Goal: Feedback & Contribution: Submit feedback/report problem

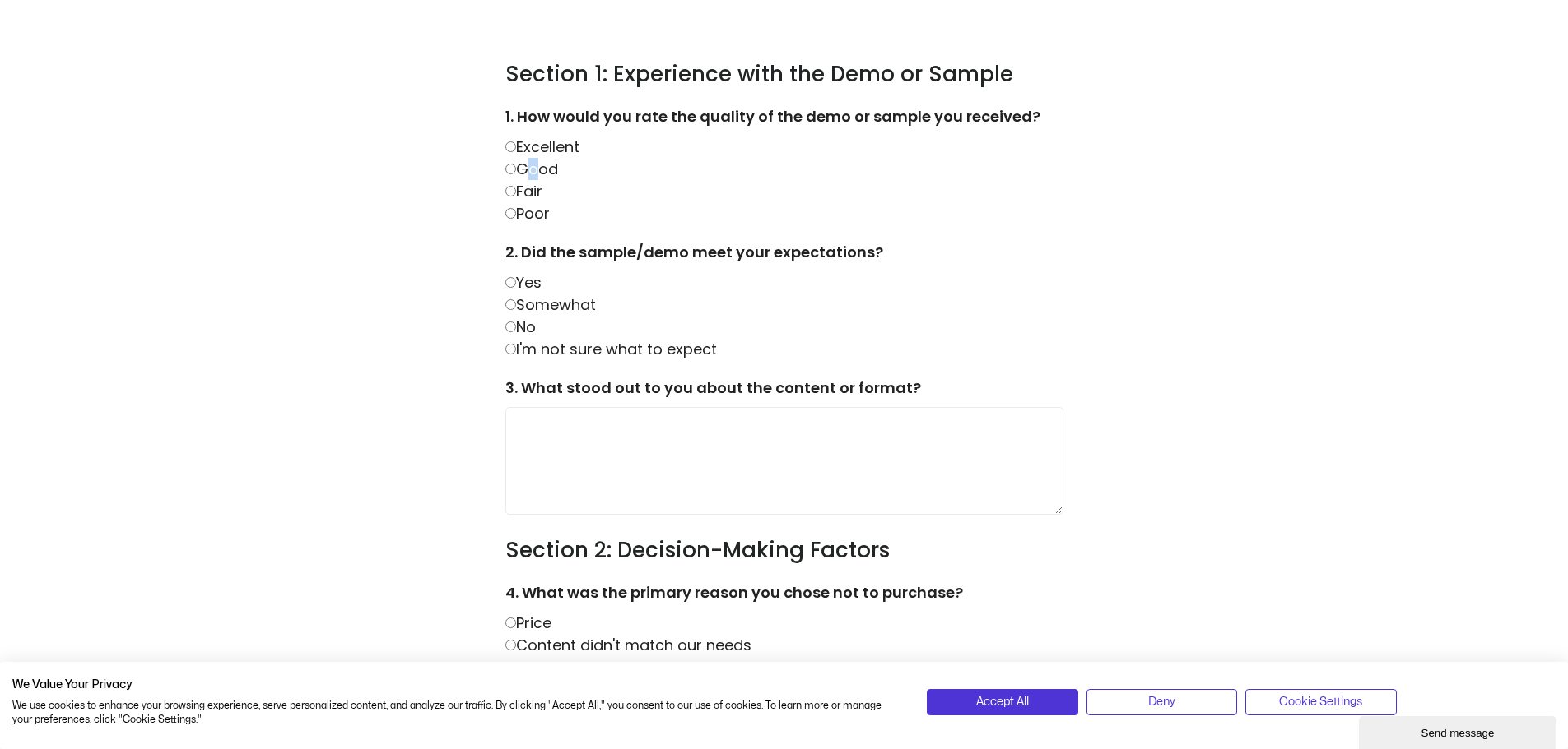
click at [524, 169] on label "Good" at bounding box center [532, 169] width 53 height 20
click at [844, 459] on textarea at bounding box center [784, 461] width 558 height 109
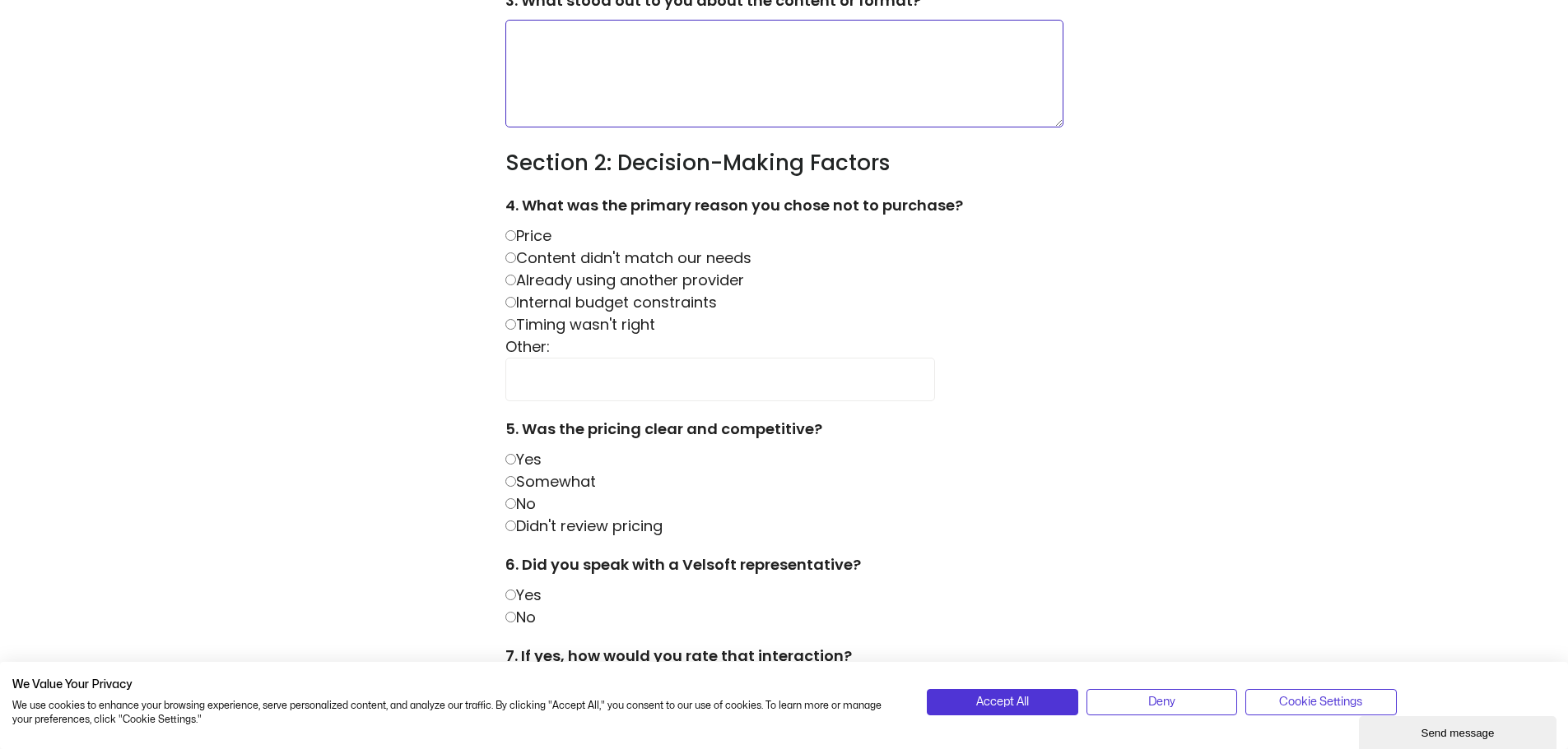
scroll to position [411, 0]
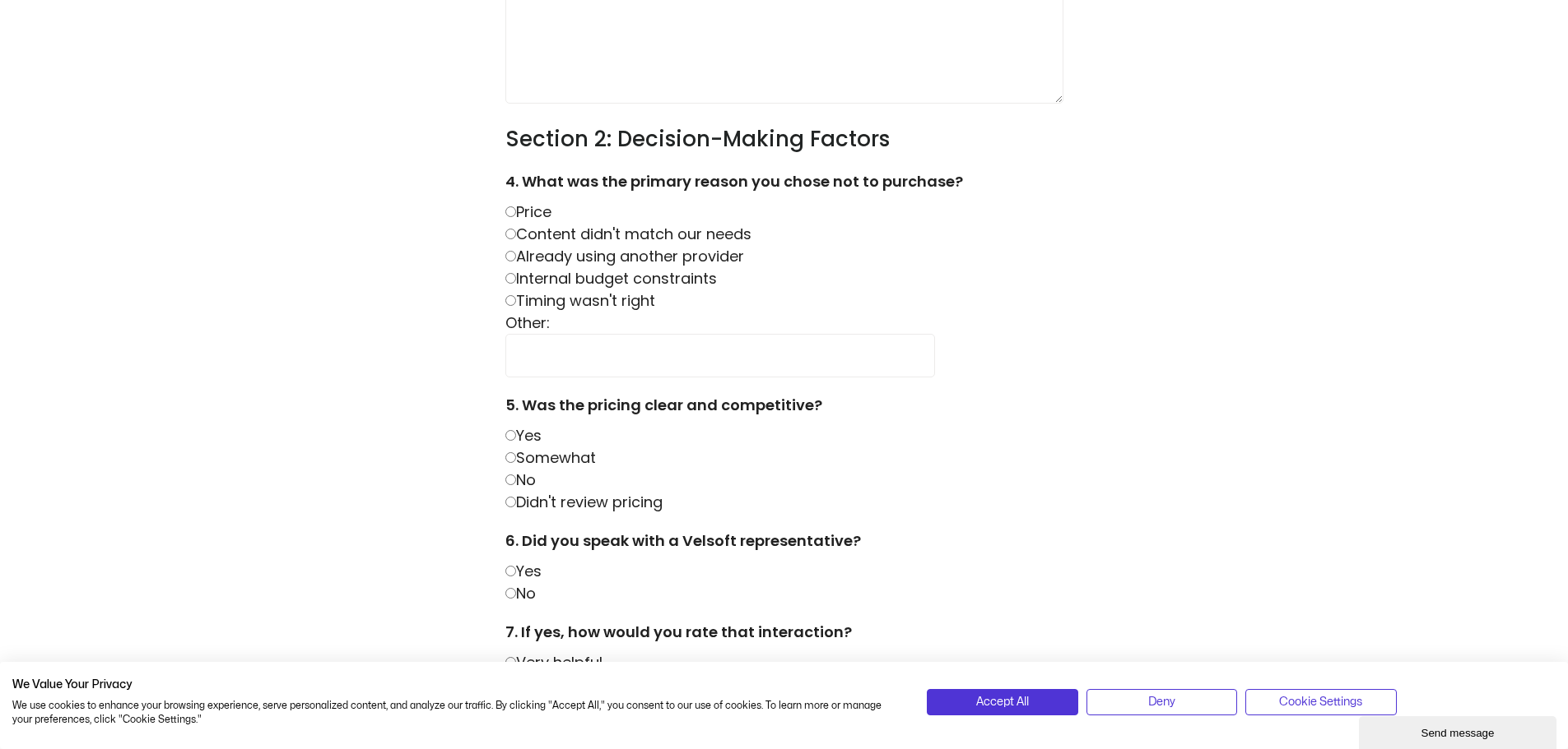
drag, startPoint x: 534, startPoint y: 233, endPoint x: 523, endPoint y: 237, distance: 11.7
click at [534, 233] on label "Content didn't match our needs" at bounding box center [628, 233] width 246 height 20
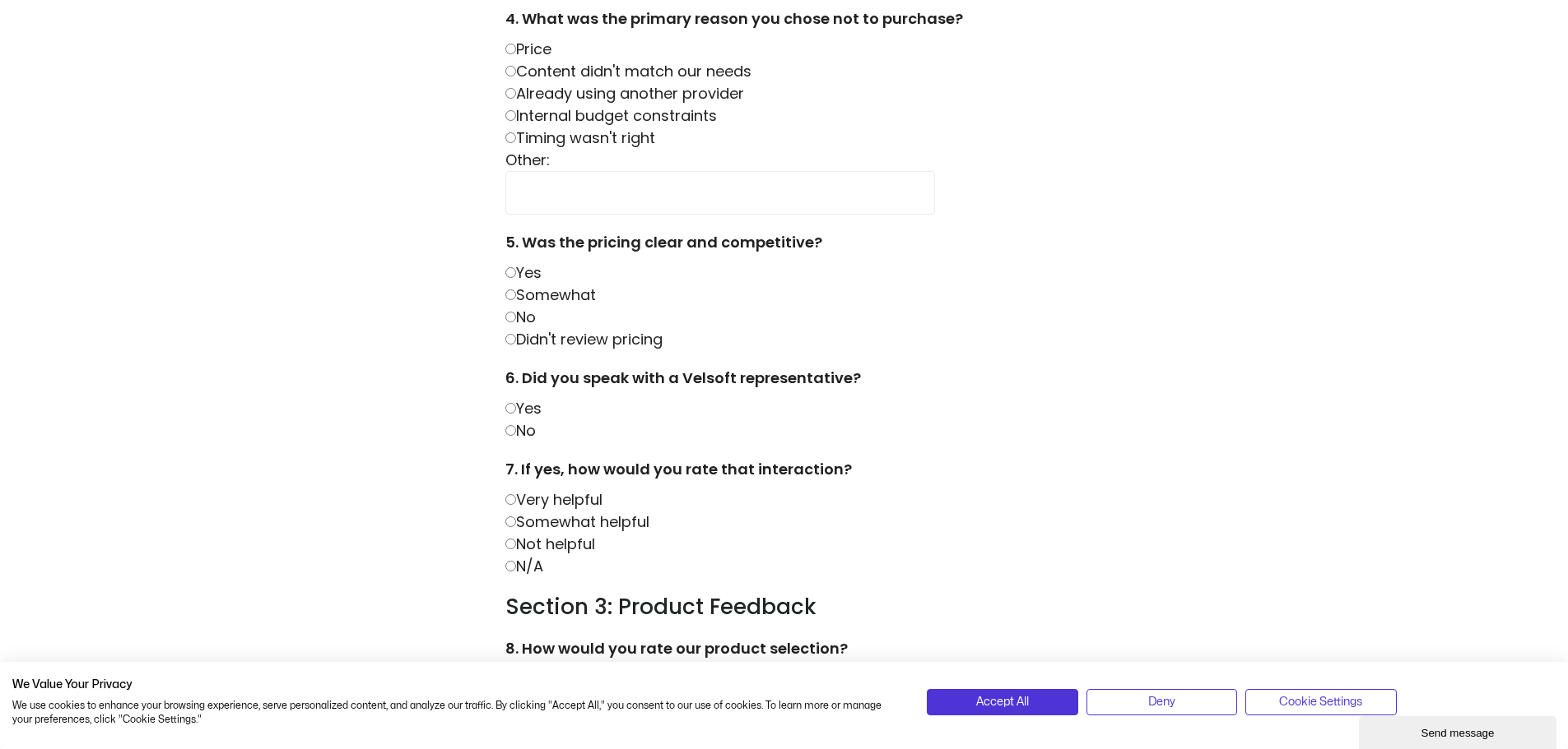
scroll to position [576, 0]
click at [518, 270] on label "Yes" at bounding box center [523, 271] width 36 height 20
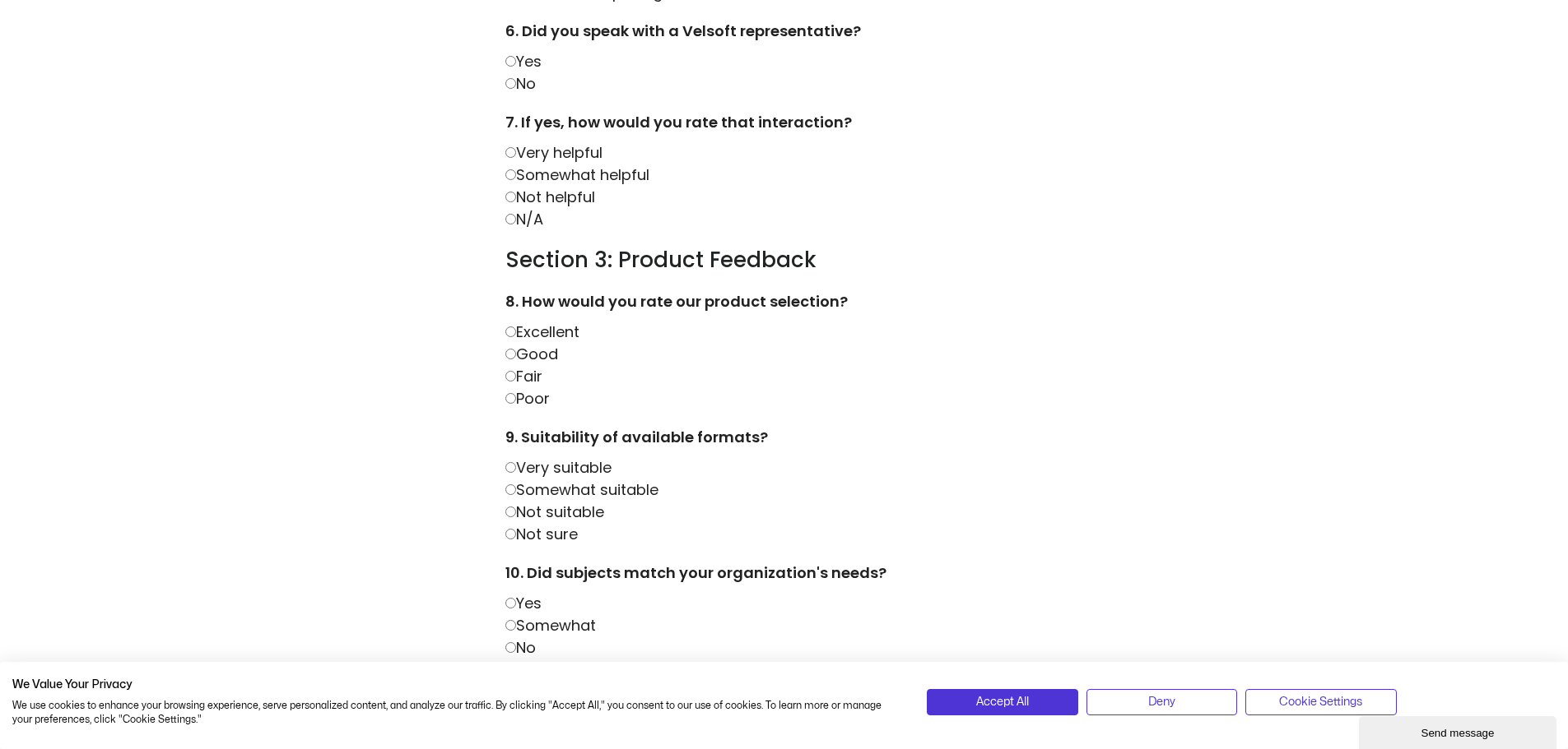
scroll to position [987, 0]
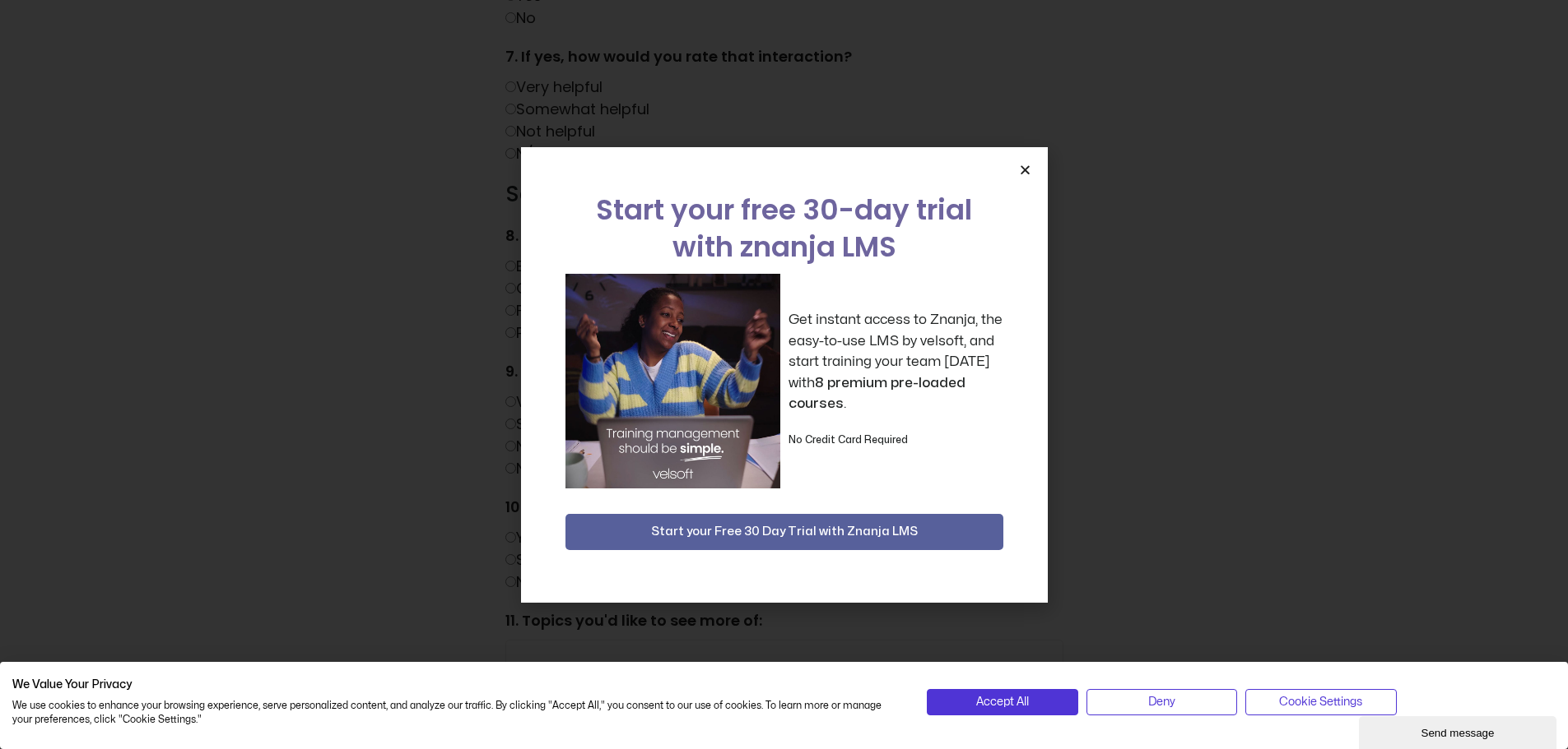
click at [1024, 169] on icon "Close" at bounding box center [1025, 170] width 12 height 12
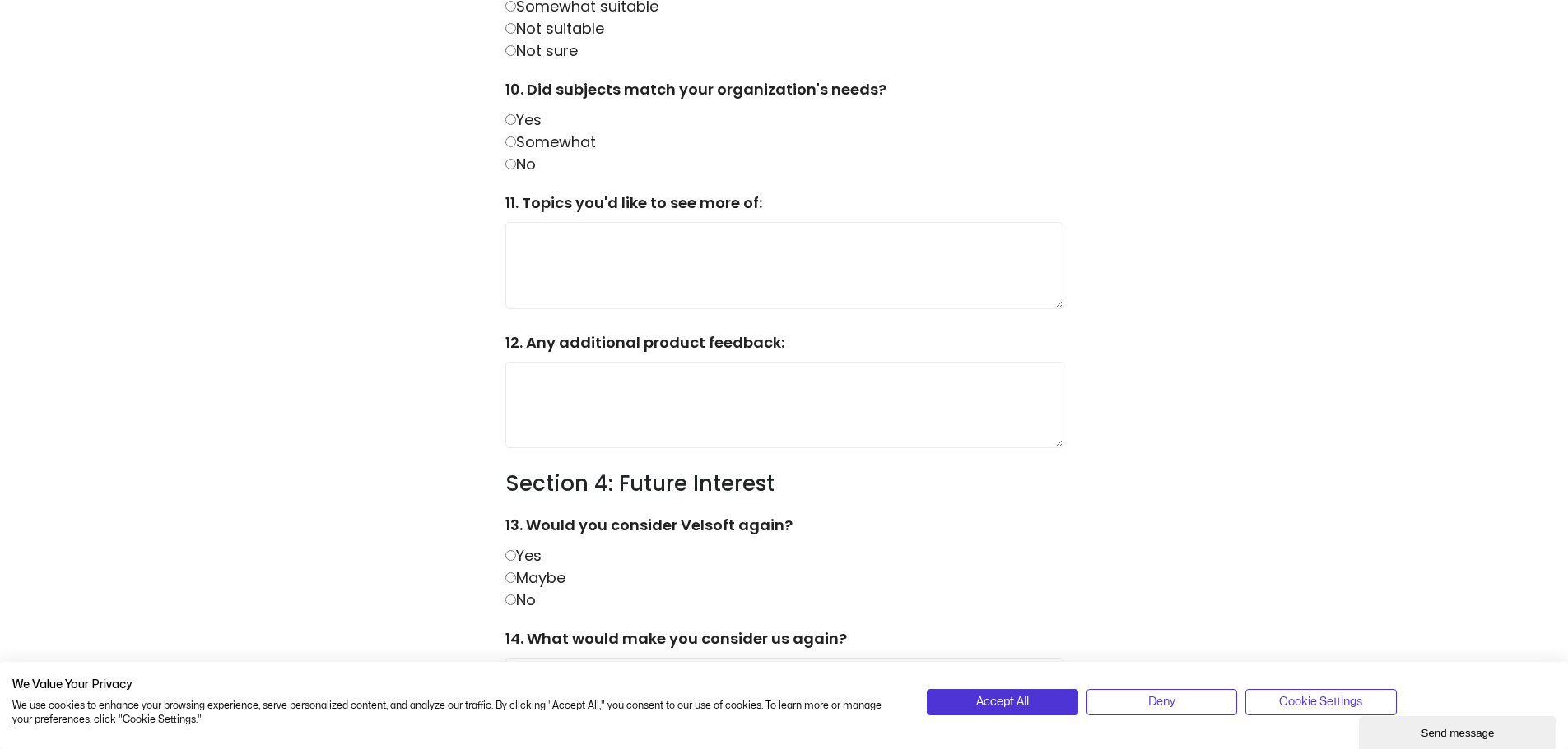
scroll to position [1412, 0]
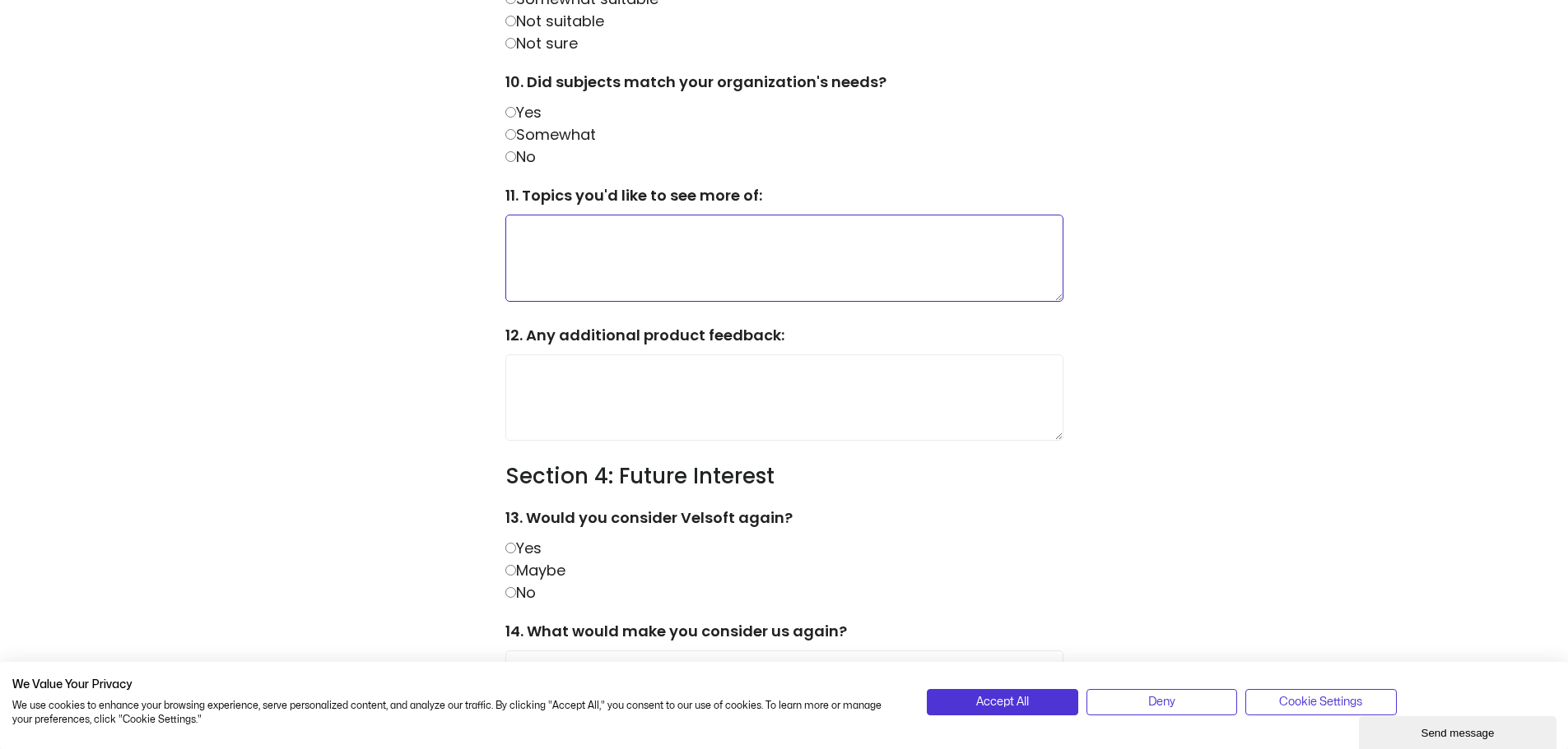
click at [676, 263] on textarea at bounding box center [784, 258] width 558 height 87
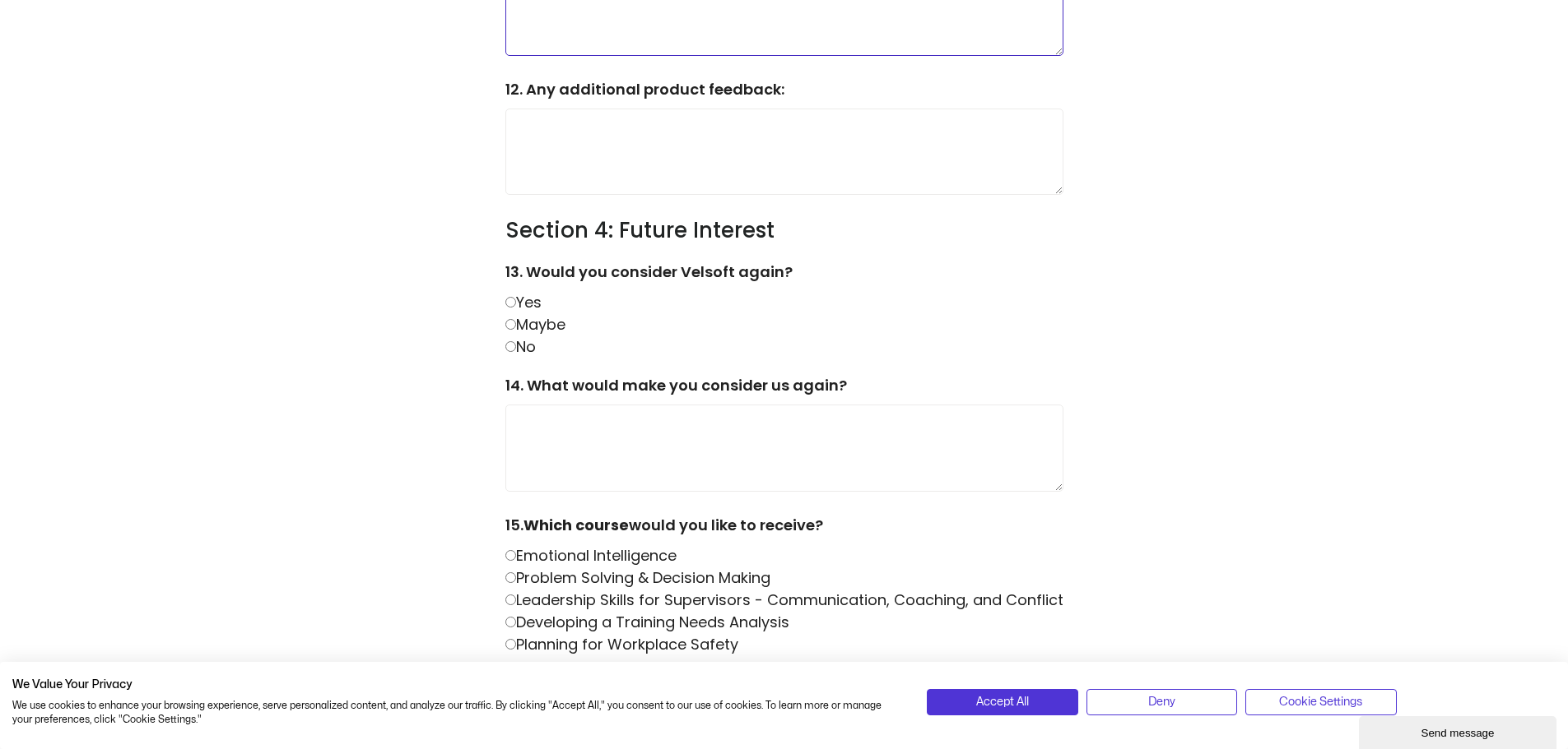
scroll to position [1659, 0]
type textarea "**********"
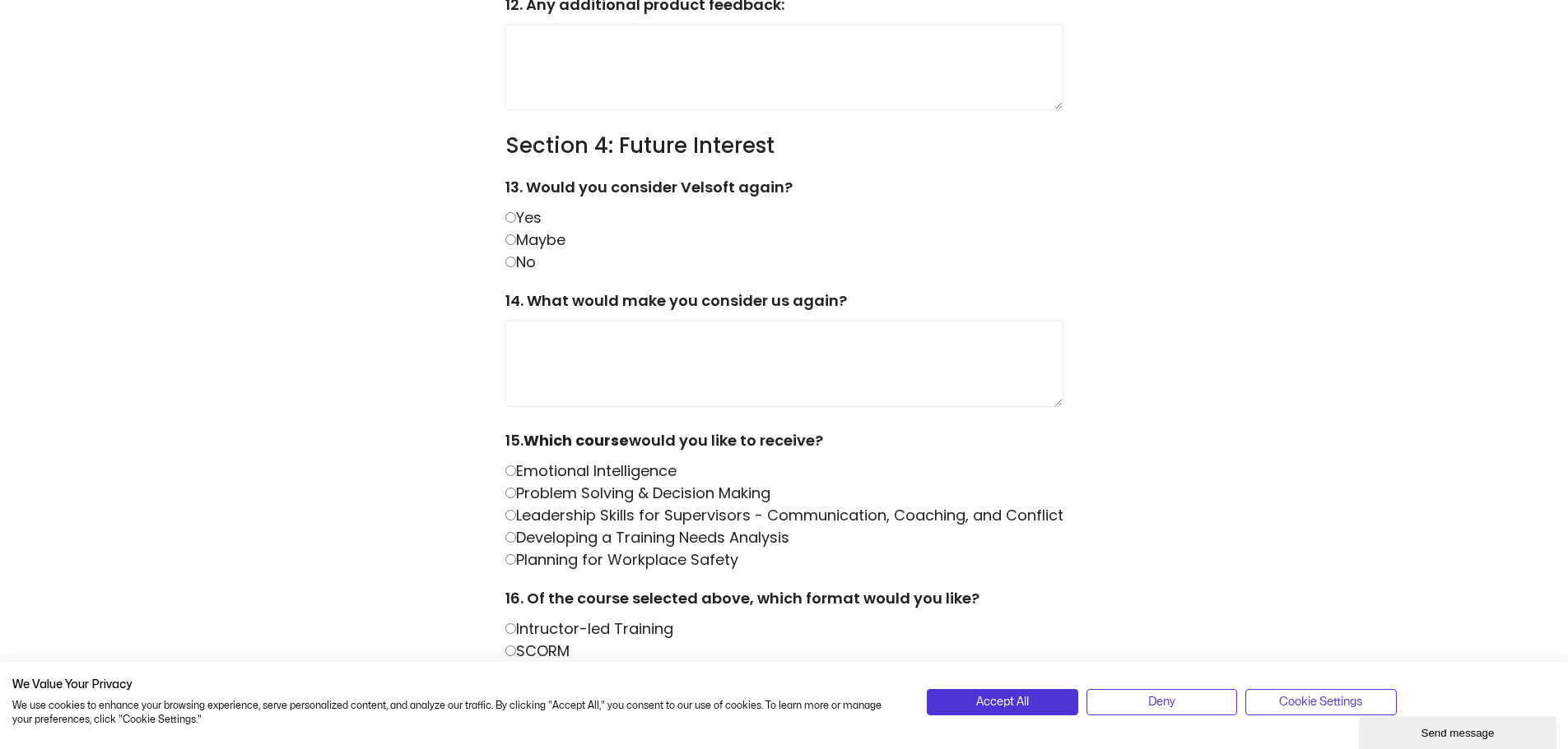
scroll to position [1823, 0]
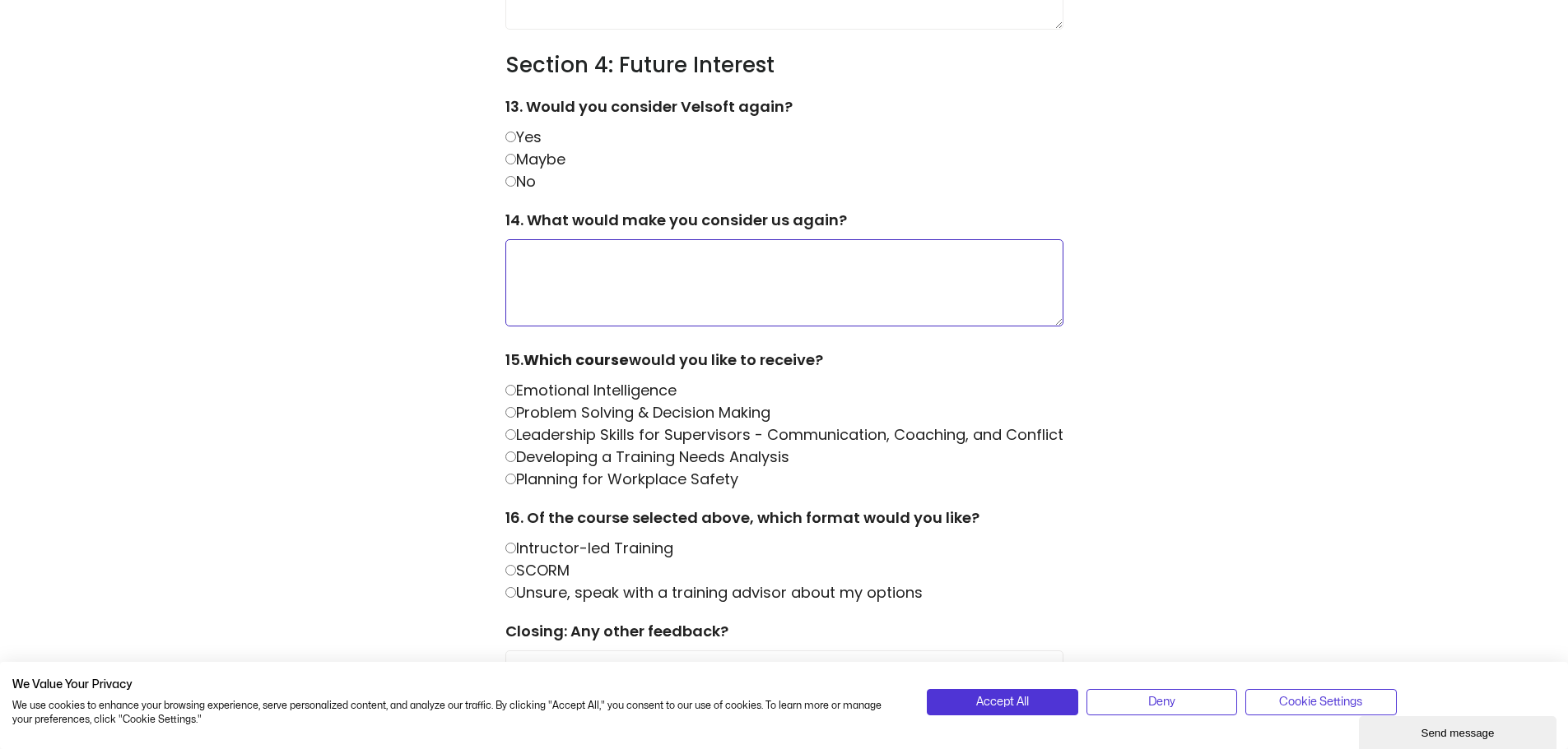
click at [657, 296] on textarea at bounding box center [784, 283] width 558 height 87
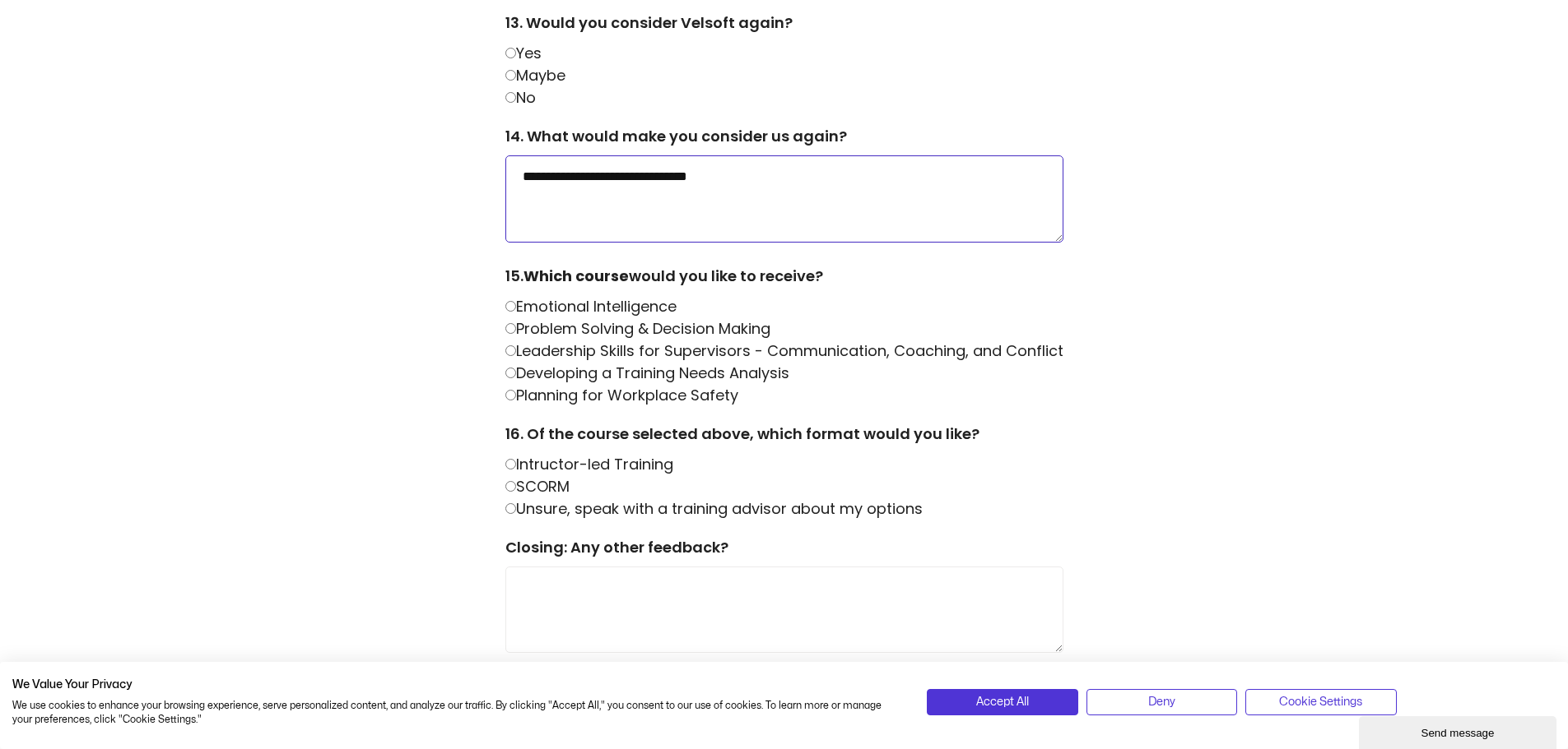
scroll to position [1988, 0]
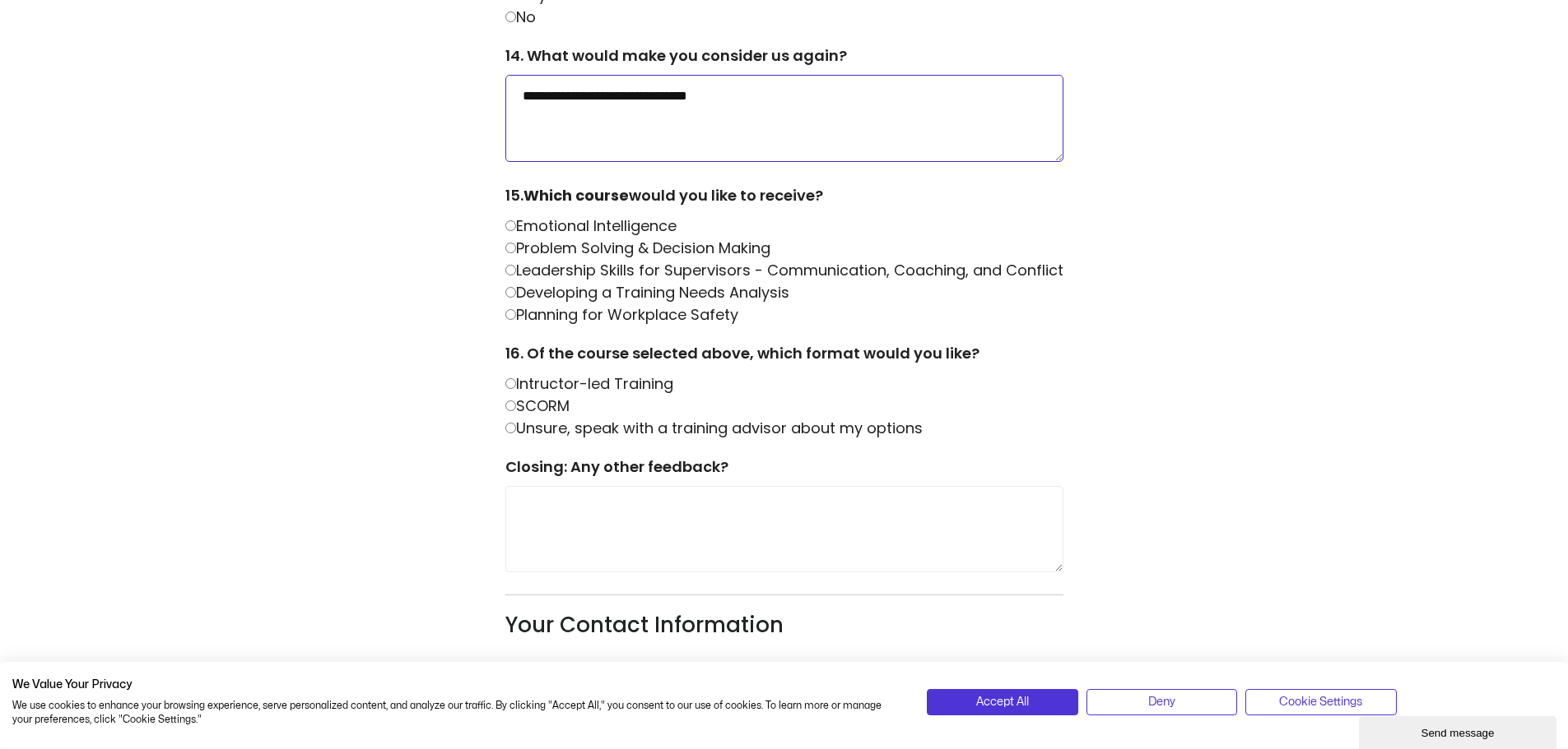
type textarea "**********"
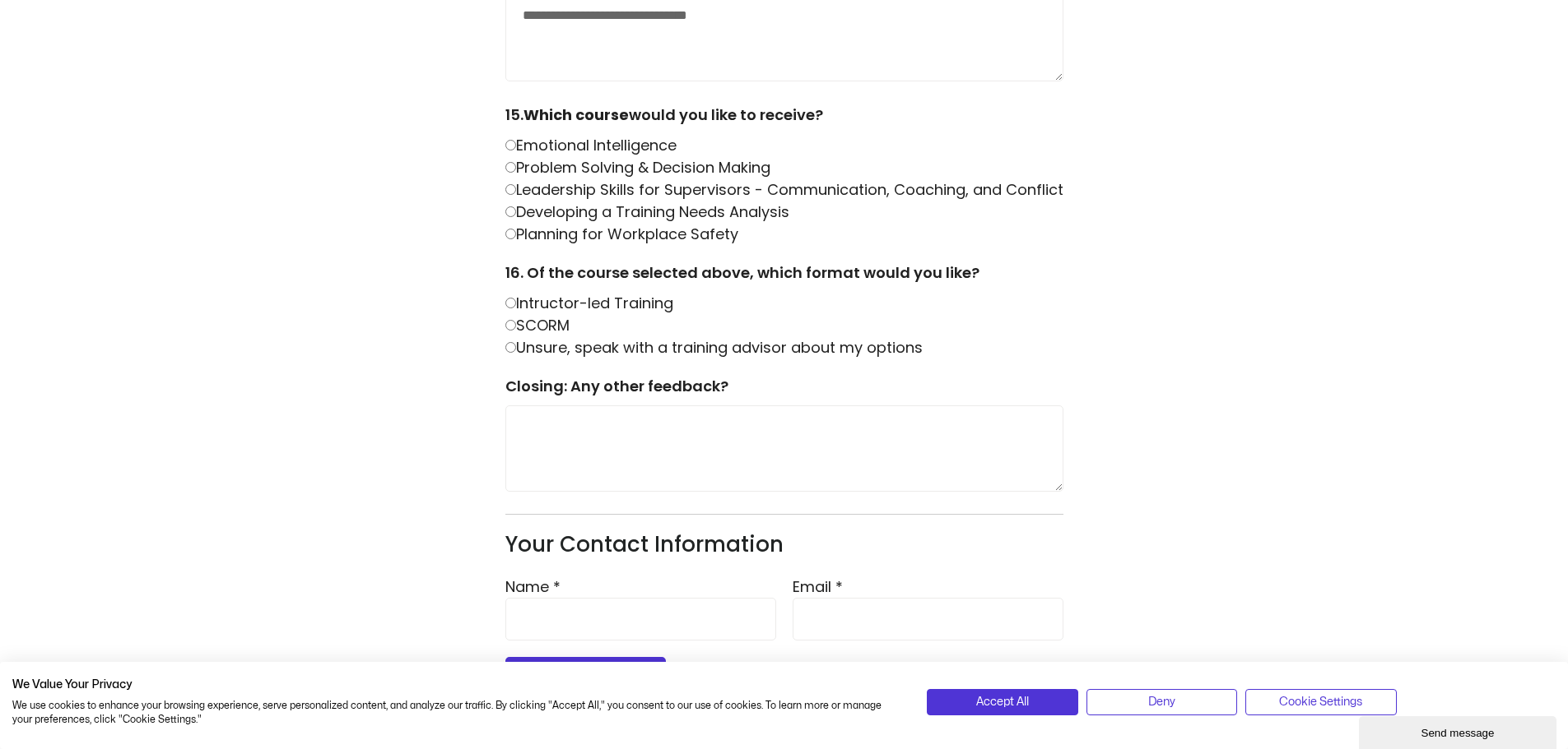
scroll to position [2070, 0]
click at [645, 614] on input "Name *" at bounding box center [641, 617] width 271 height 42
type input "*******"
type input "**********"
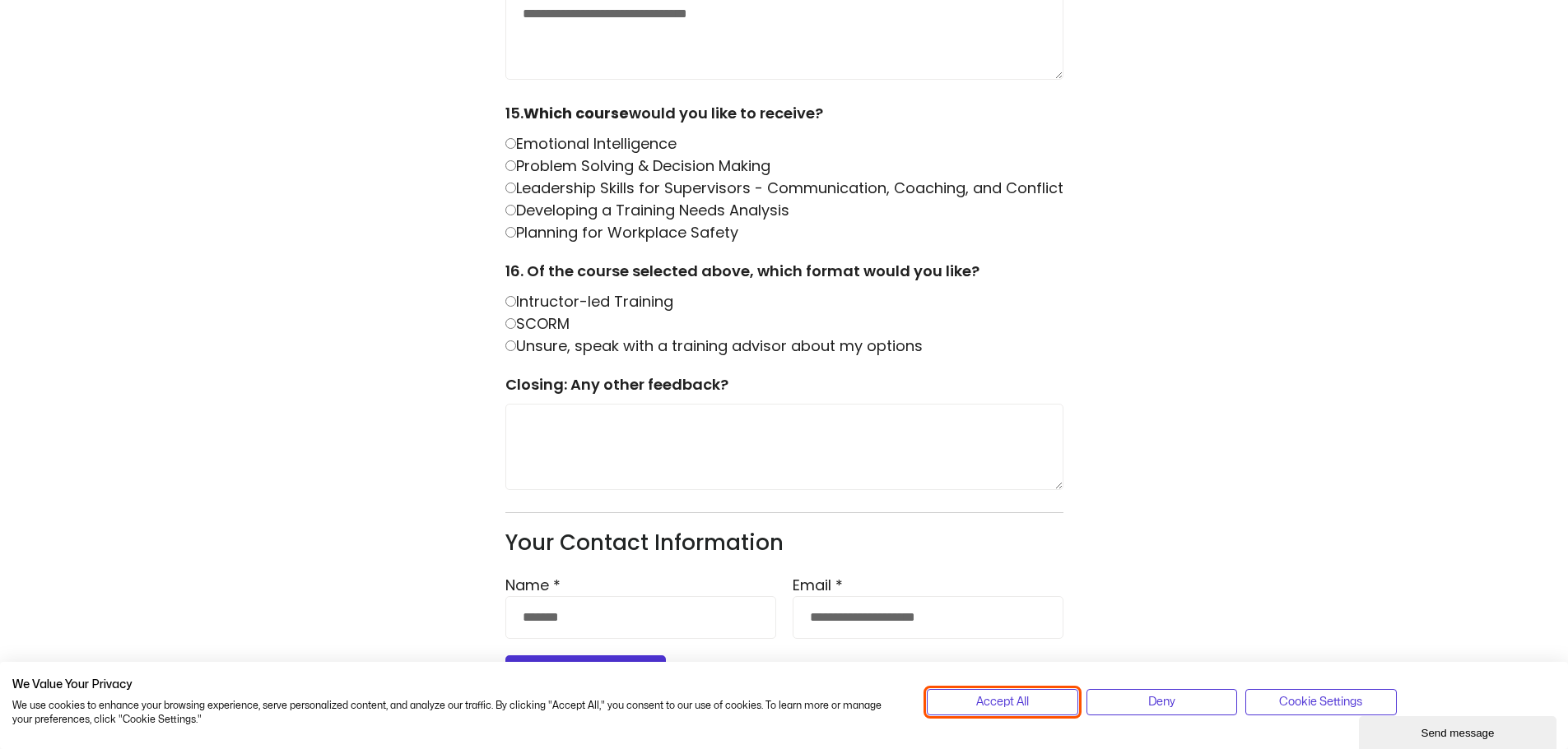
click at [1049, 703] on button "Accept All" at bounding box center [1002, 702] width 150 height 27
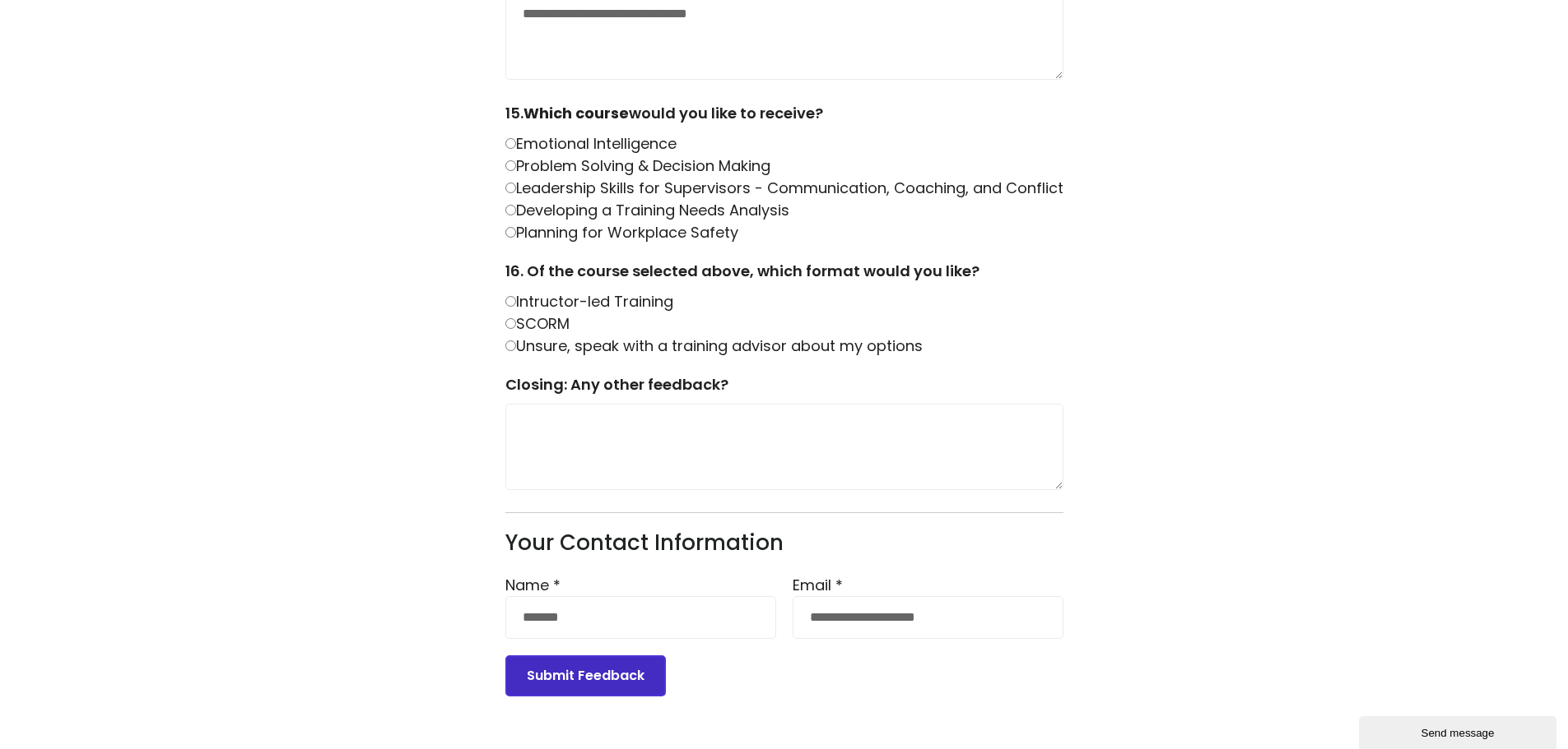
click at [592, 671] on button "Submit Feedback" at bounding box center [585, 676] width 160 height 42
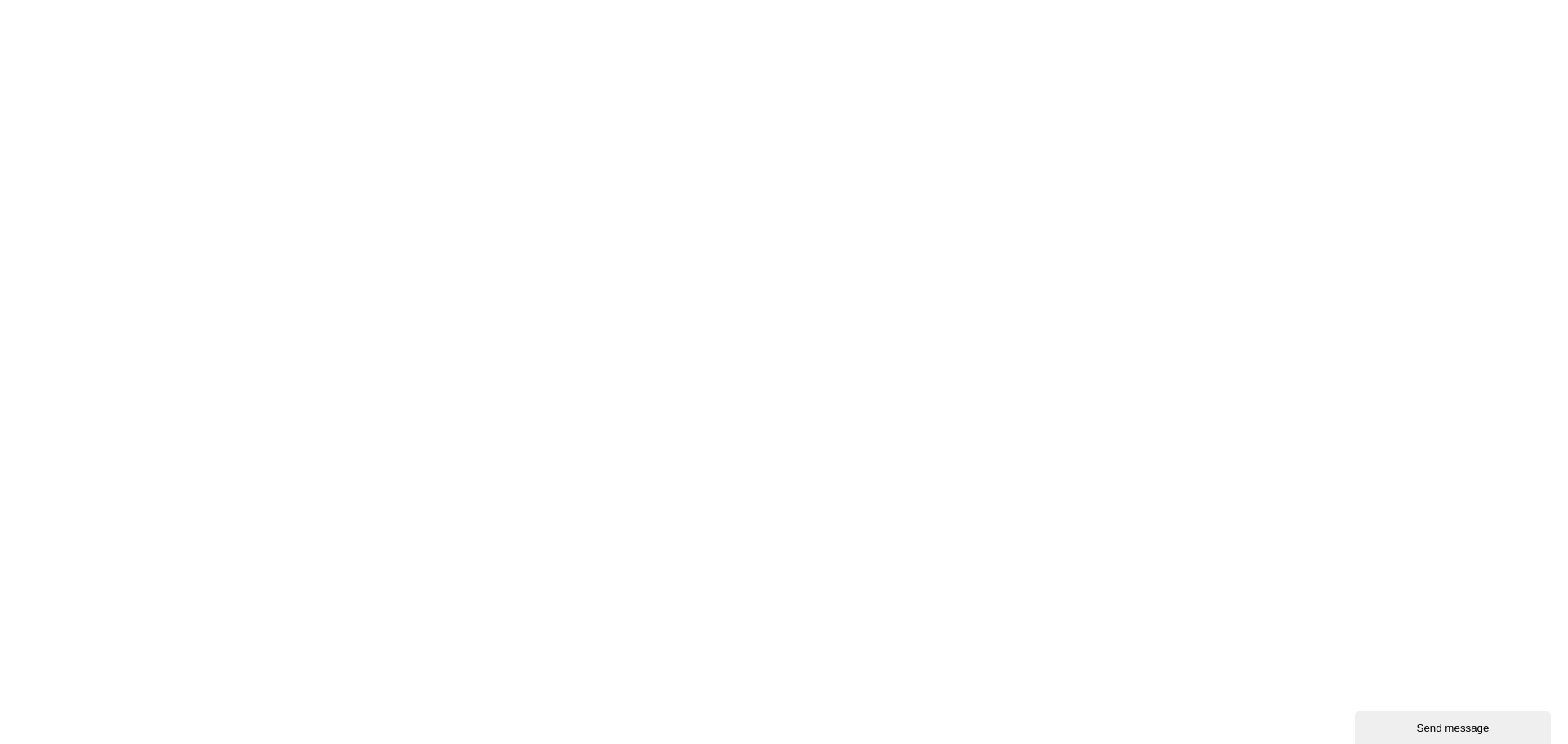
scroll to position [0, 0]
